Goal: Task Accomplishment & Management: Complete application form

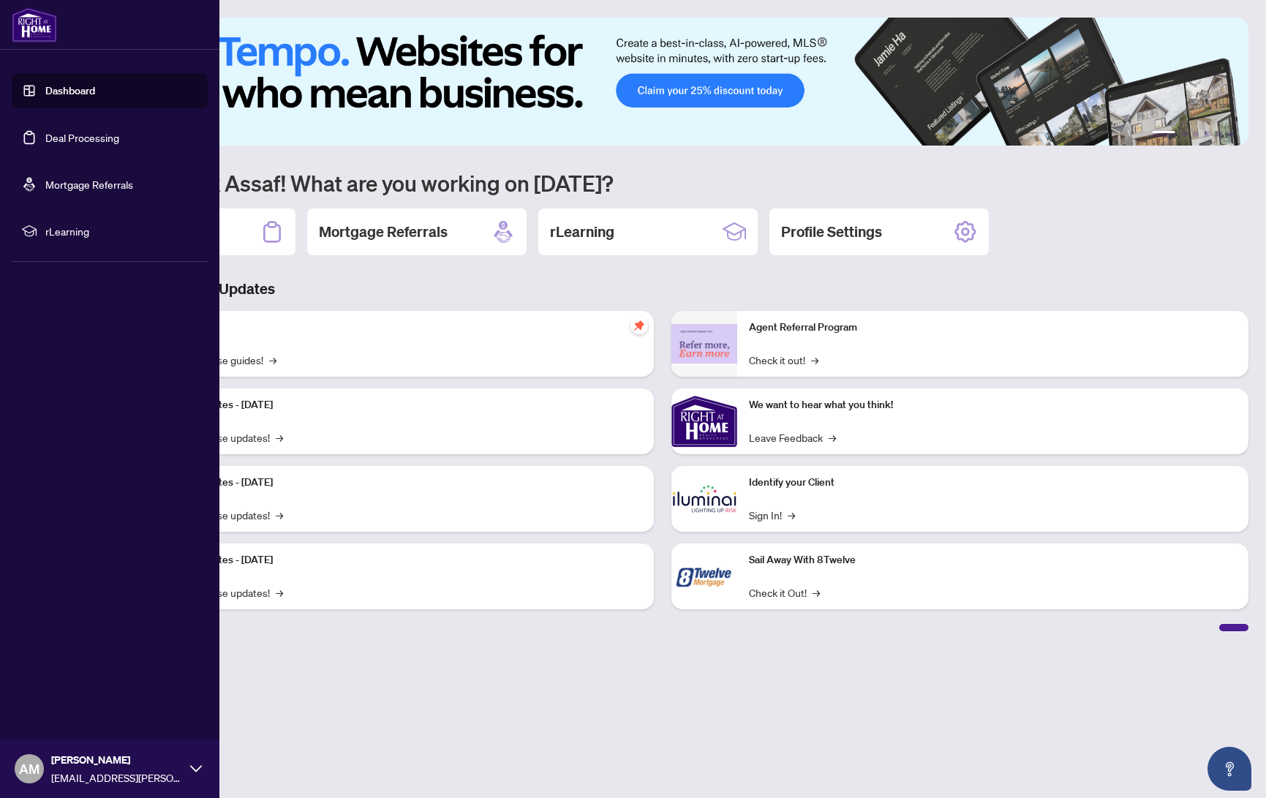
click at [67, 136] on link "Deal Processing" at bounding box center [82, 137] width 74 height 13
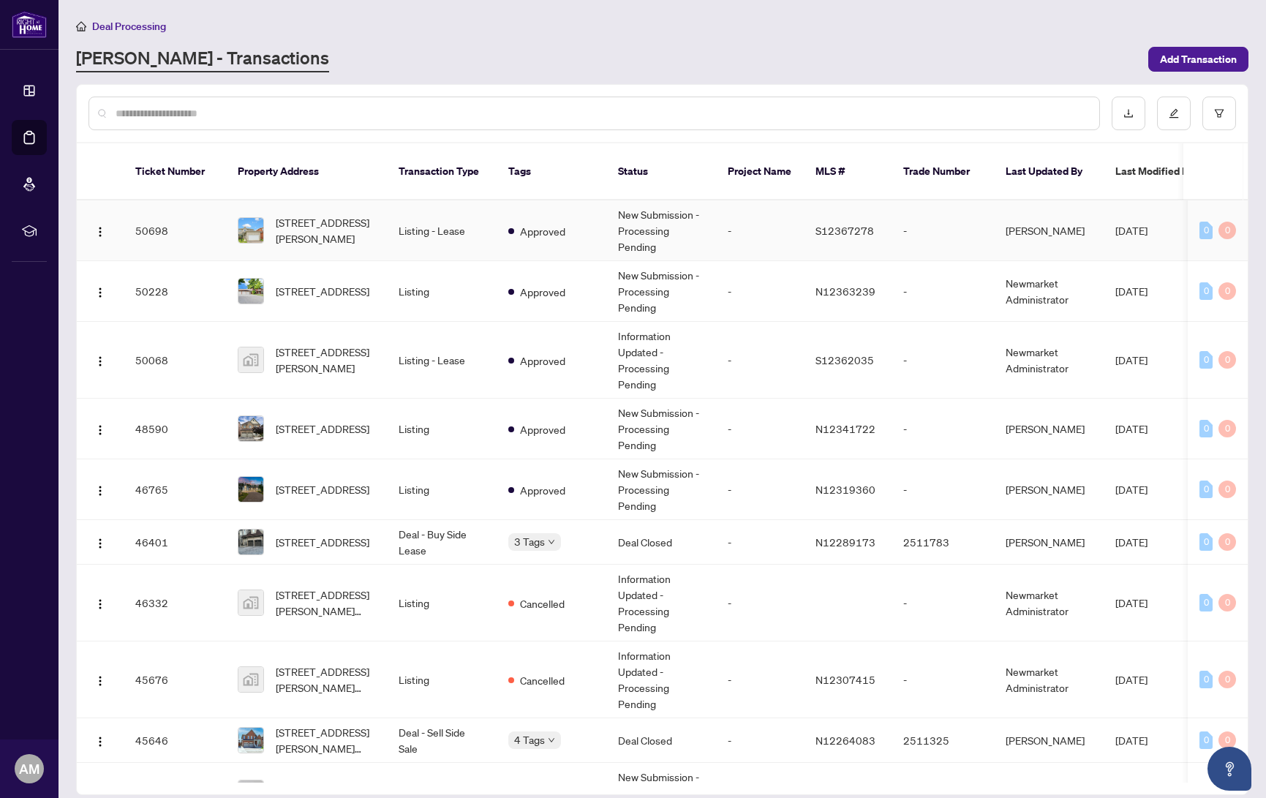
click at [377, 217] on td "[STREET_ADDRESS][PERSON_NAME]" at bounding box center [306, 230] width 161 height 61
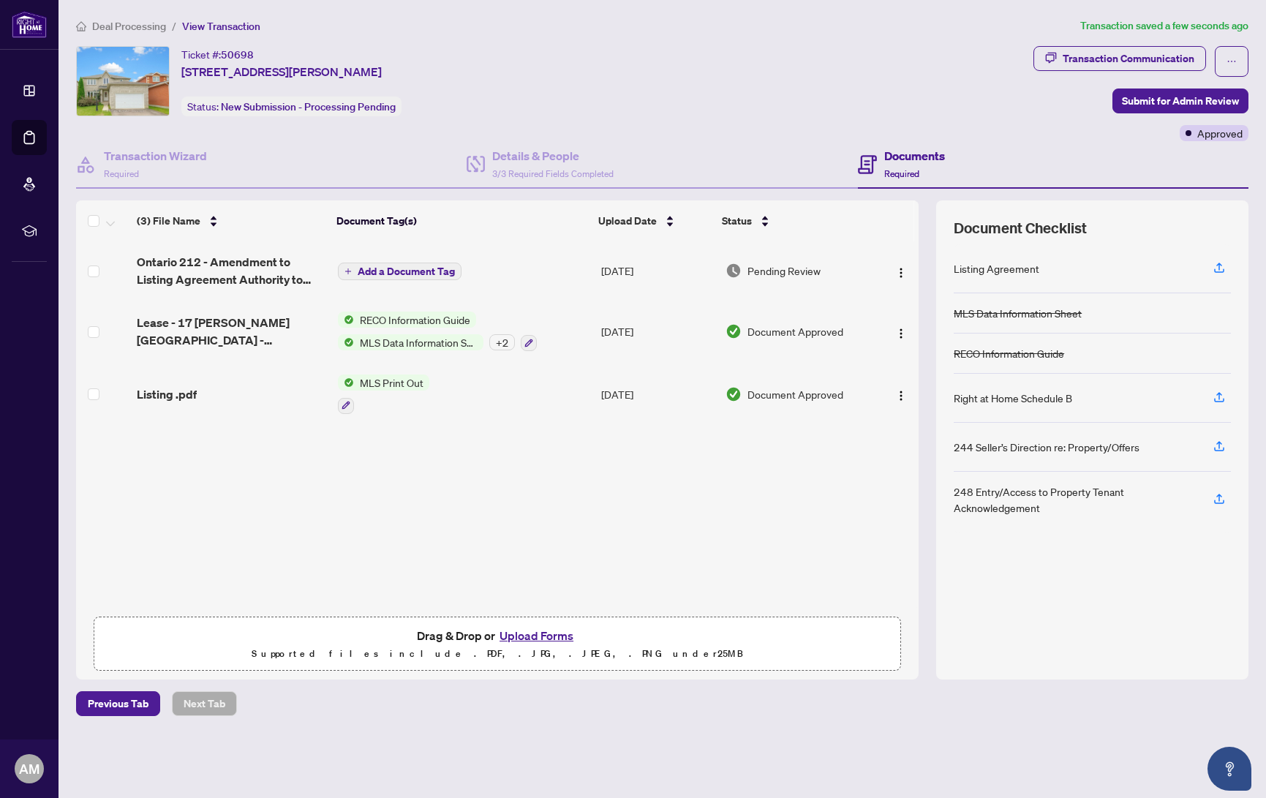
click at [404, 274] on span "Add a Document Tag" at bounding box center [406, 271] width 97 height 10
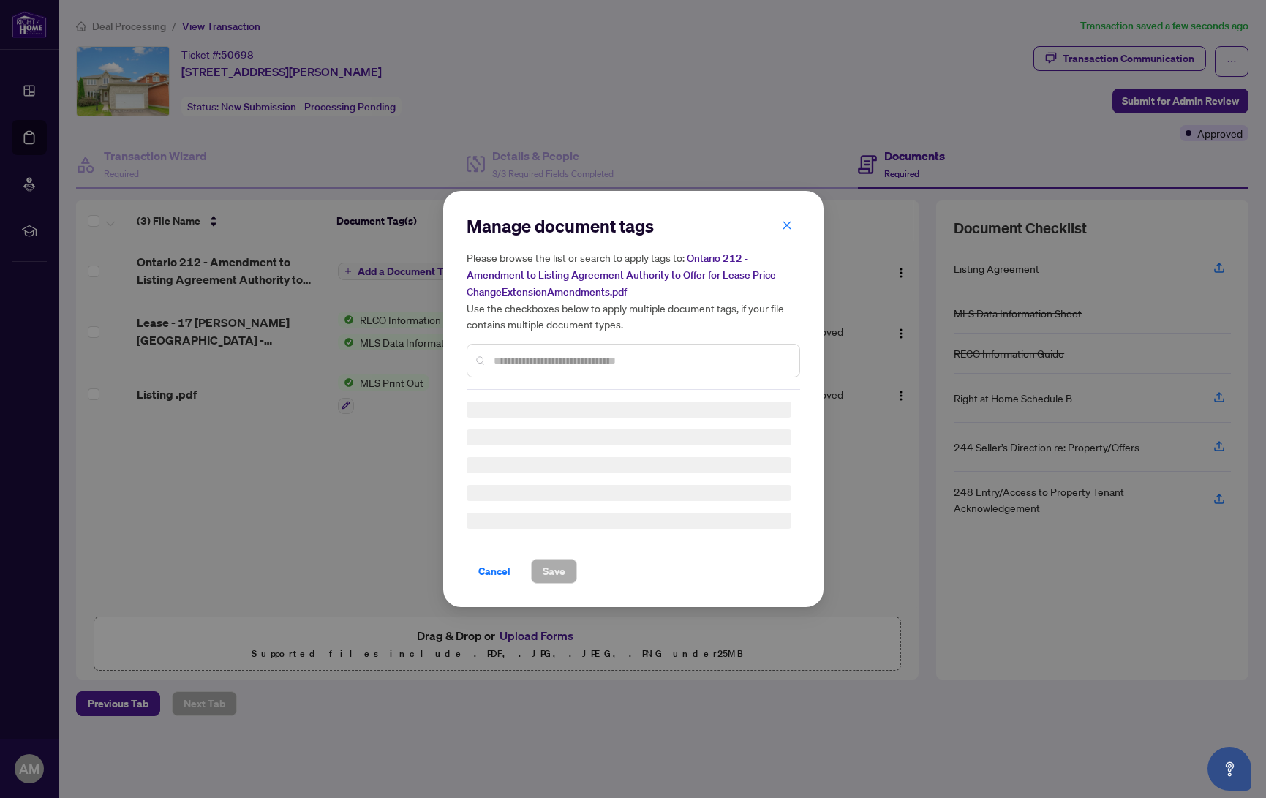
click at [618, 357] on input "text" at bounding box center [641, 361] width 294 height 16
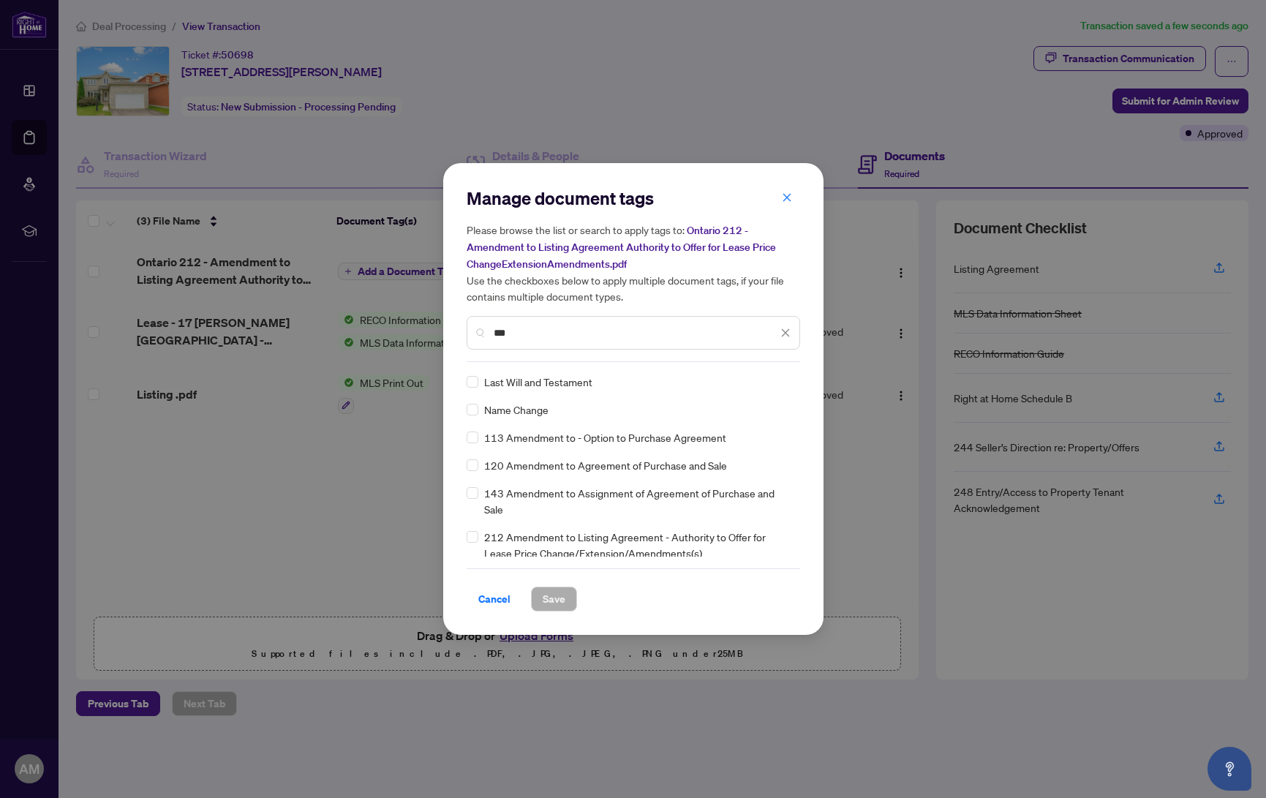
type input "***"
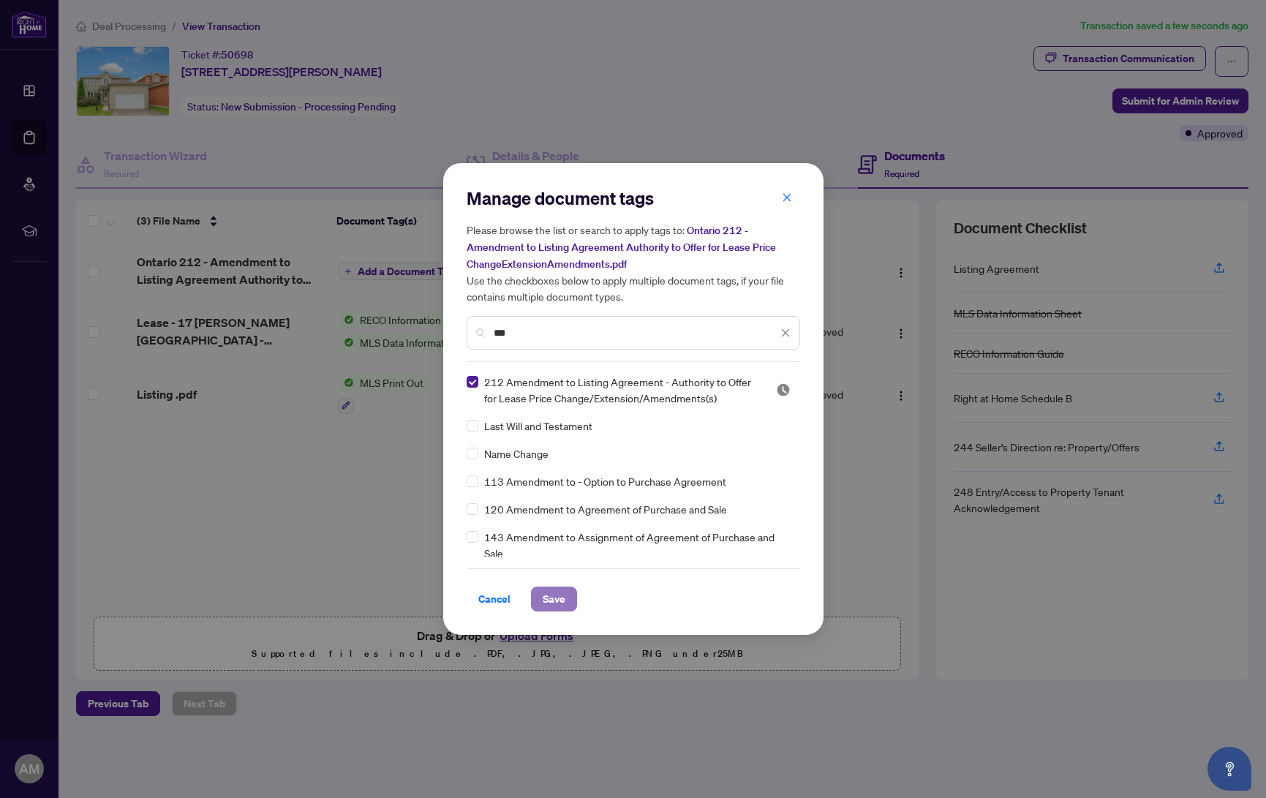
click at [551, 600] on span "Save" at bounding box center [554, 598] width 23 height 23
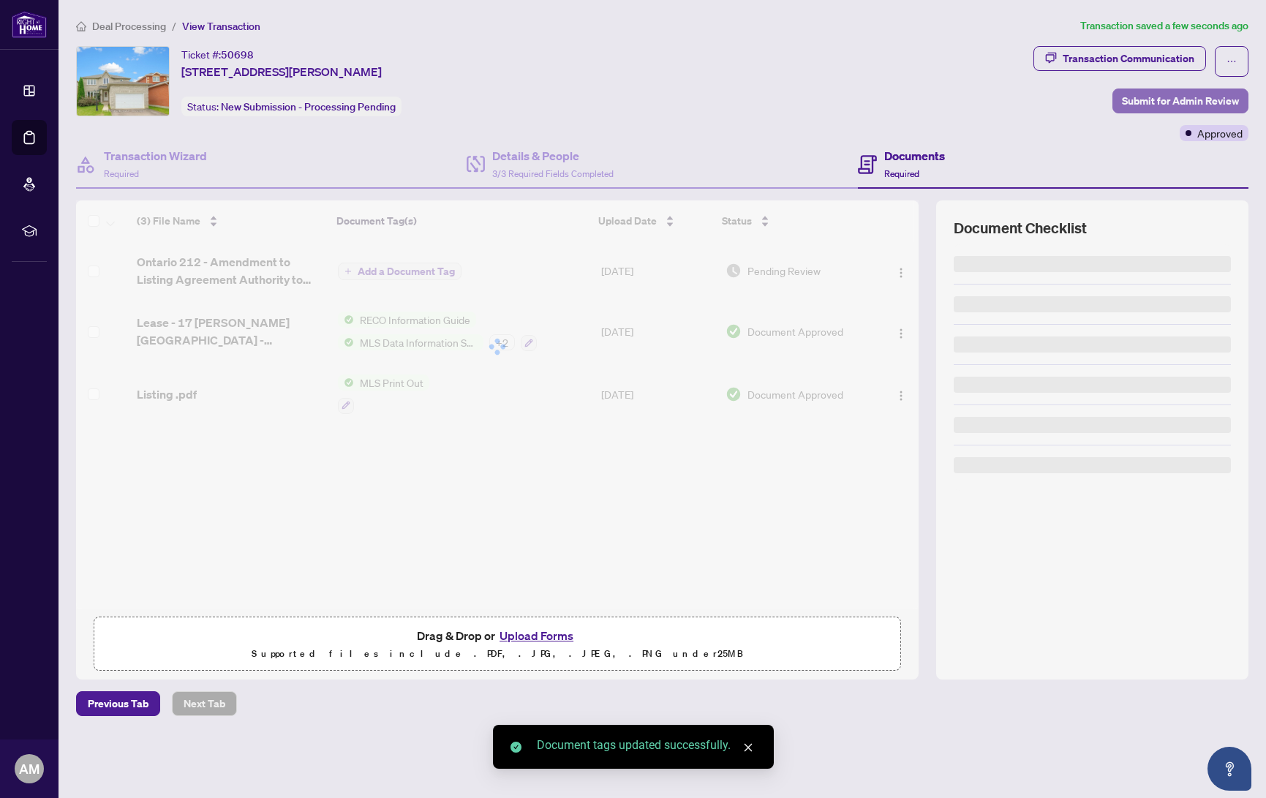
click at [1196, 99] on span "Submit for Admin Review" at bounding box center [1180, 100] width 117 height 23
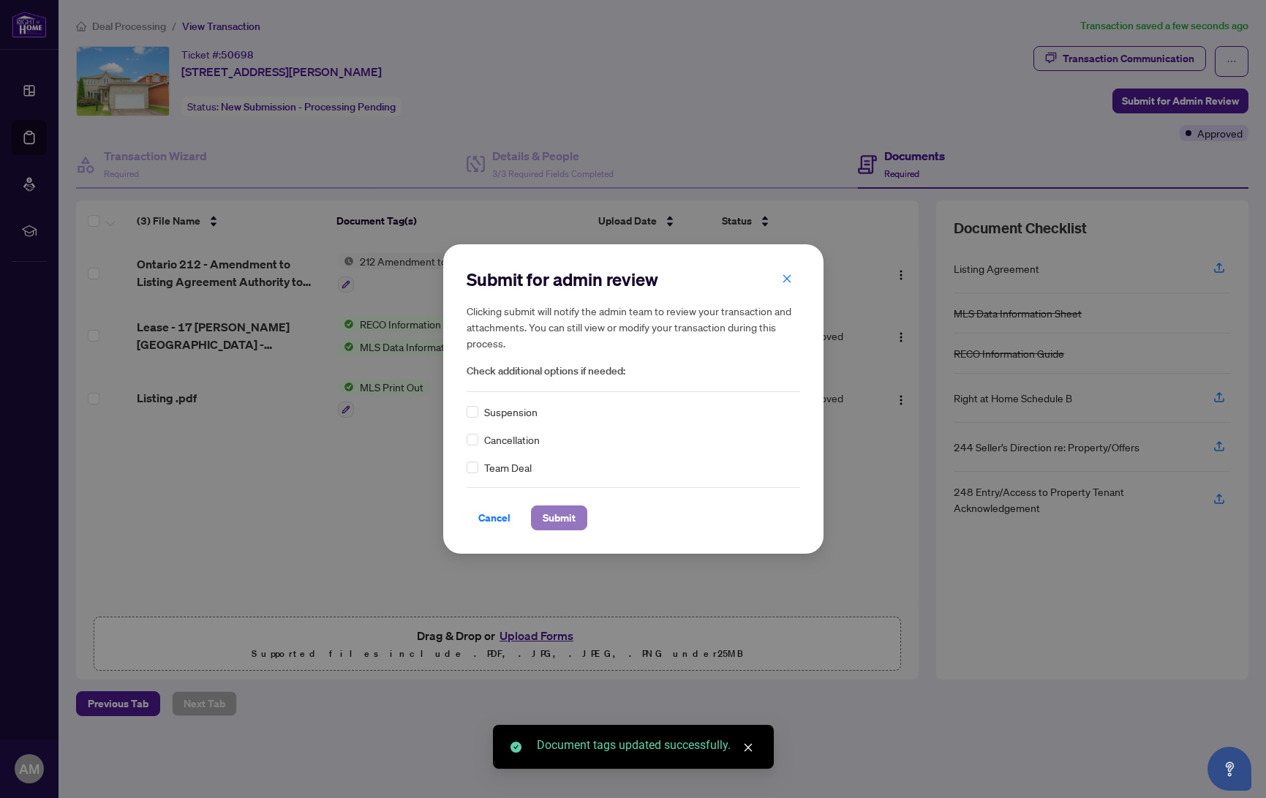
click at [537, 516] on button "Submit" at bounding box center [559, 517] width 56 height 25
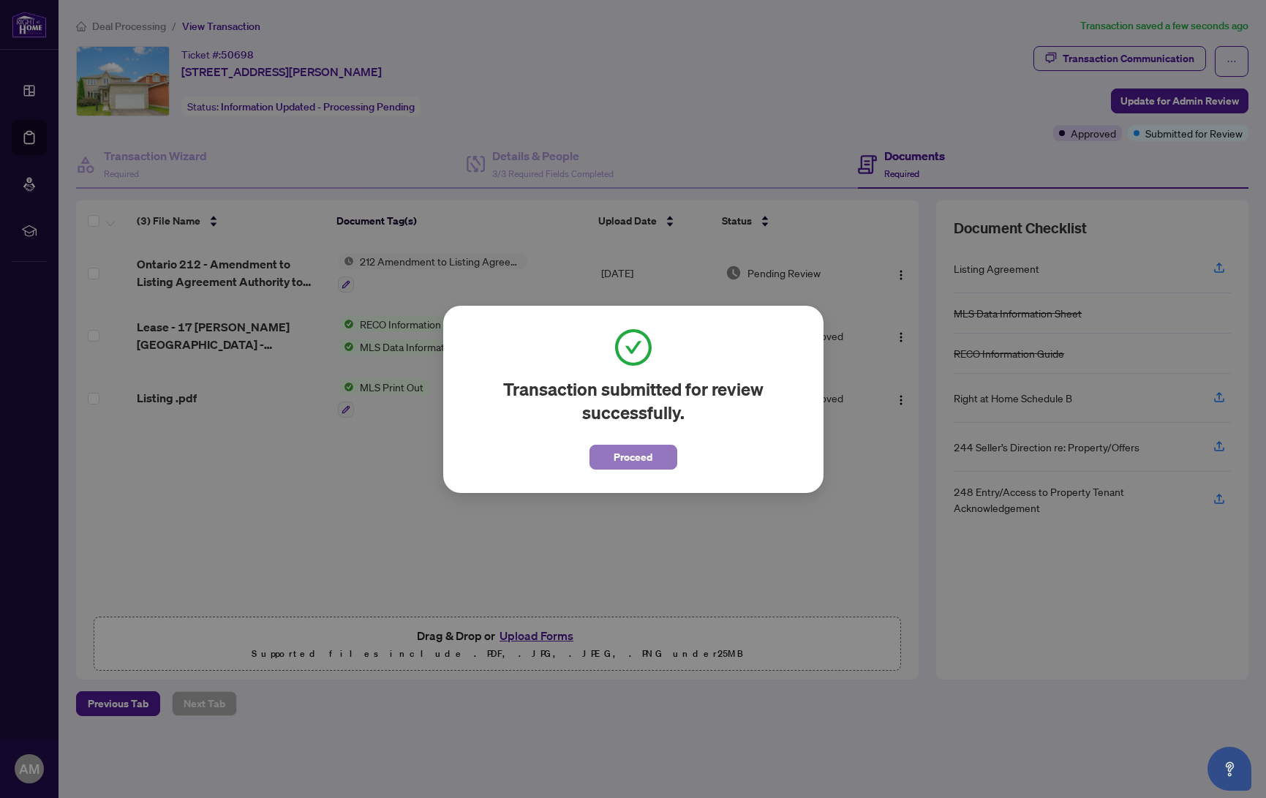
click at [616, 462] on span "Proceed" at bounding box center [633, 456] width 39 height 23
